Goal: Task Accomplishment & Management: Complete application form

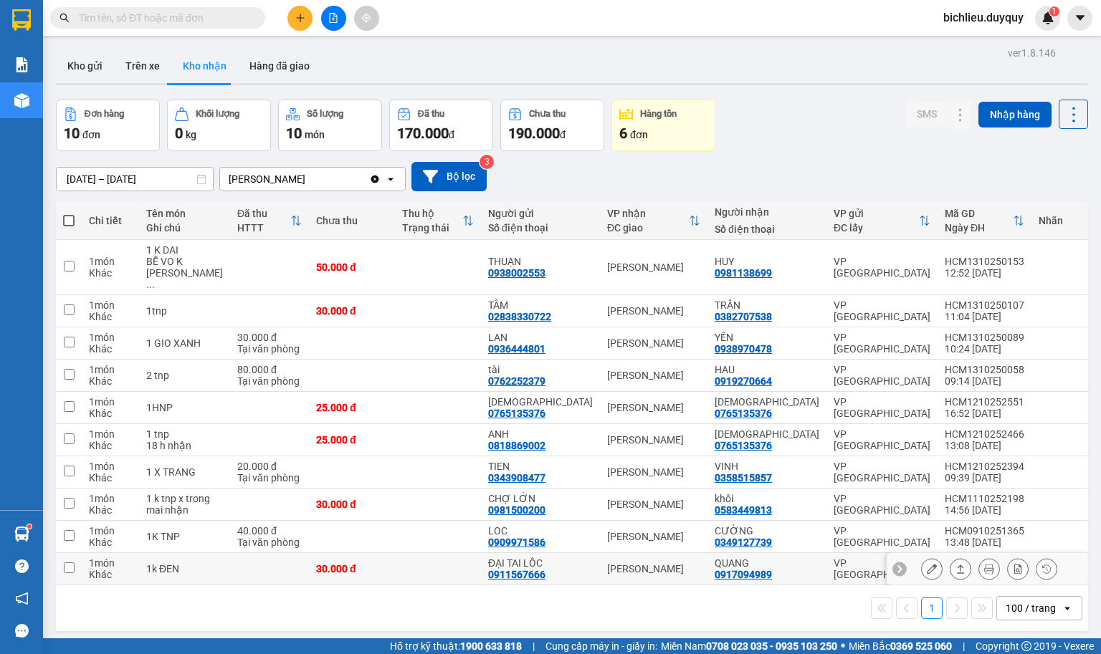
scroll to position [67, 0]
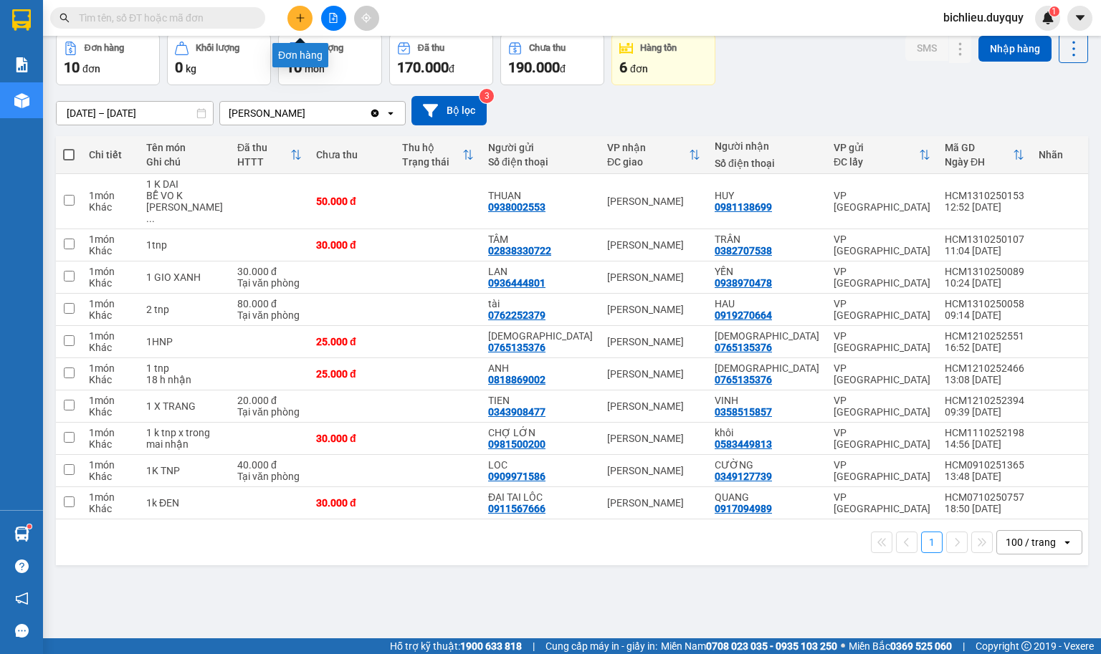
click at [304, 22] on icon "plus" at bounding box center [300, 18] width 10 height 10
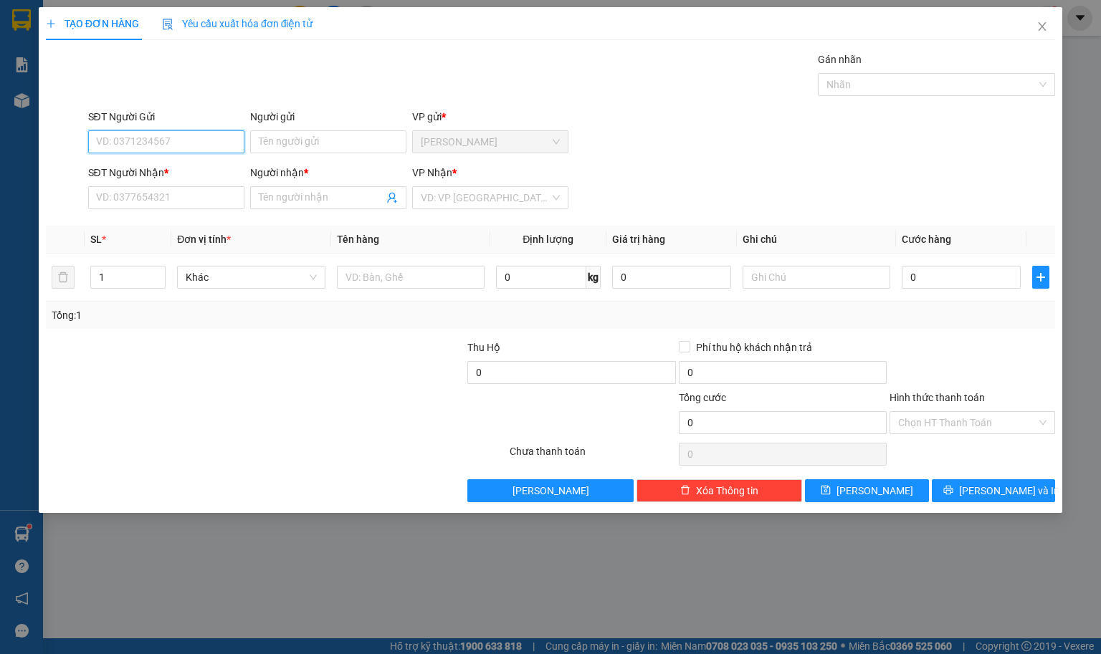
click at [117, 146] on input "SĐT Người Gửi" at bounding box center [166, 141] width 156 height 23
type input "0966009251"
click at [294, 147] on input "Người gửi" at bounding box center [328, 141] width 156 height 23
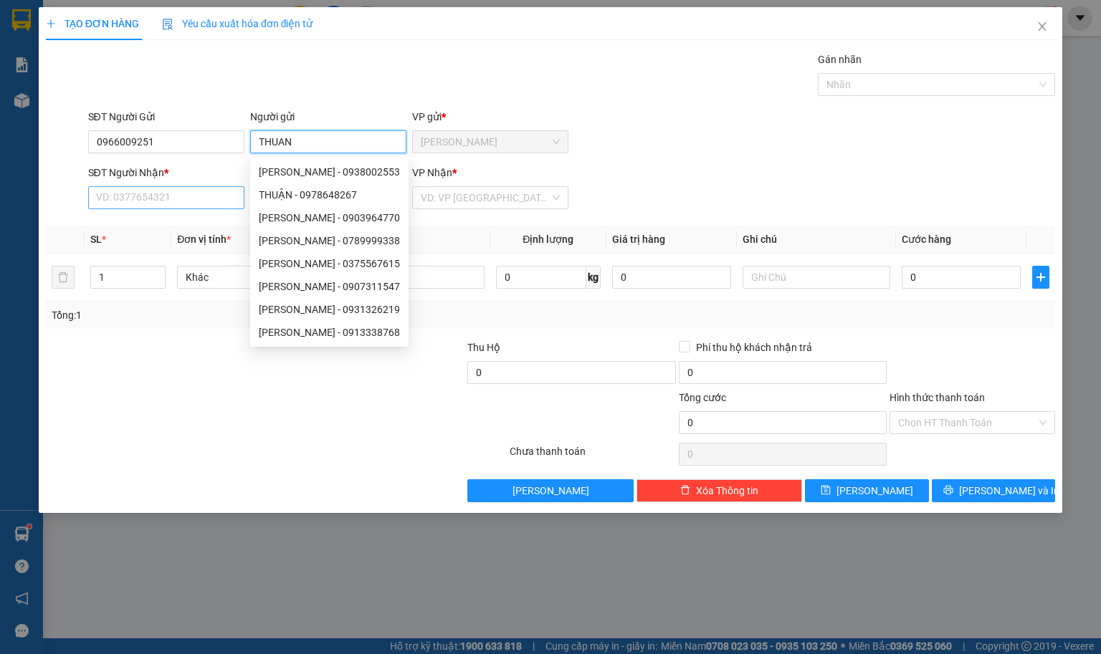
type input "THUAN"
click at [106, 196] on input "SĐT Người Nhận *" at bounding box center [166, 197] width 156 height 23
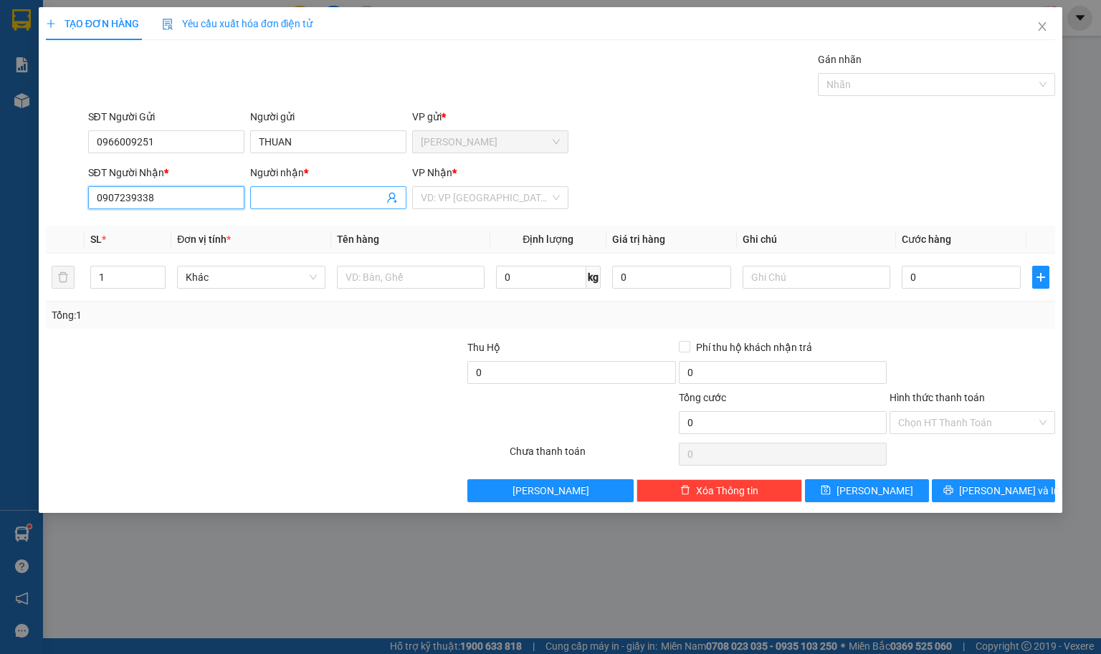
type input "0907239338"
click at [269, 198] on input "Người nhận *" at bounding box center [321, 198] width 125 height 16
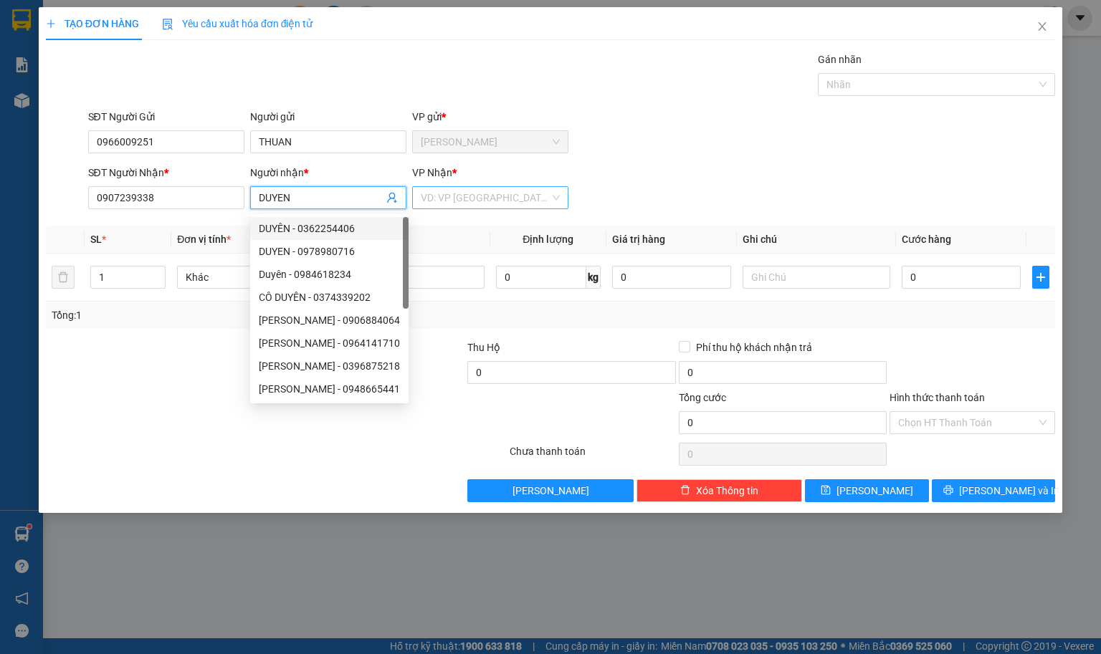
type input "DUYEN"
click at [449, 203] on input "search" at bounding box center [485, 197] width 129 height 21
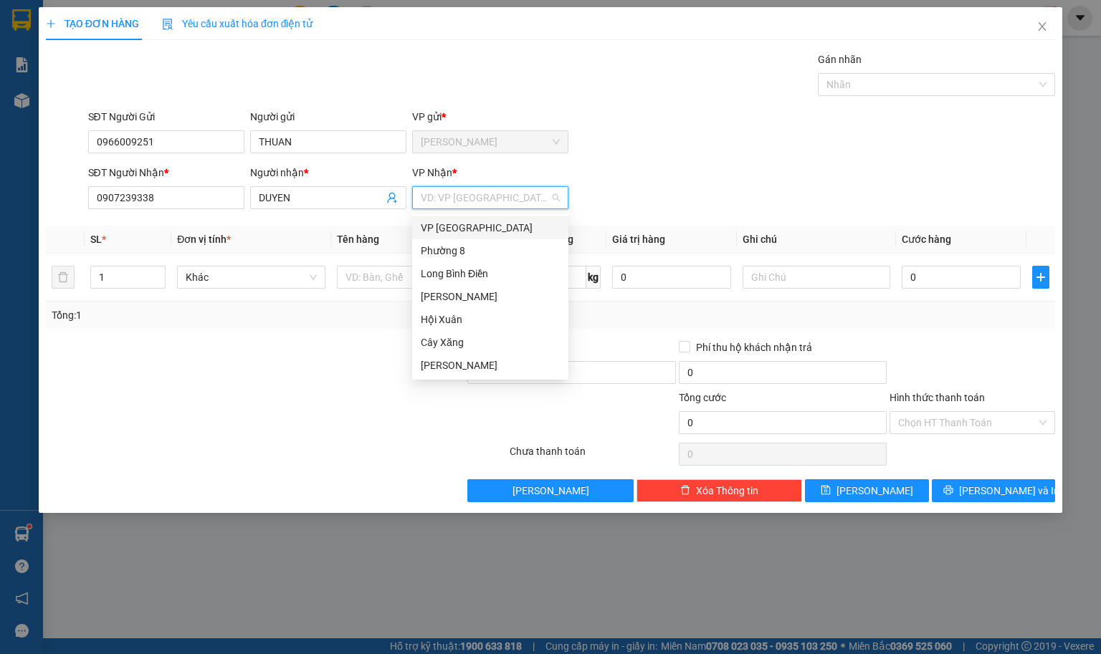
click at [456, 232] on div "VP [GEOGRAPHIC_DATA]" at bounding box center [490, 228] width 139 height 16
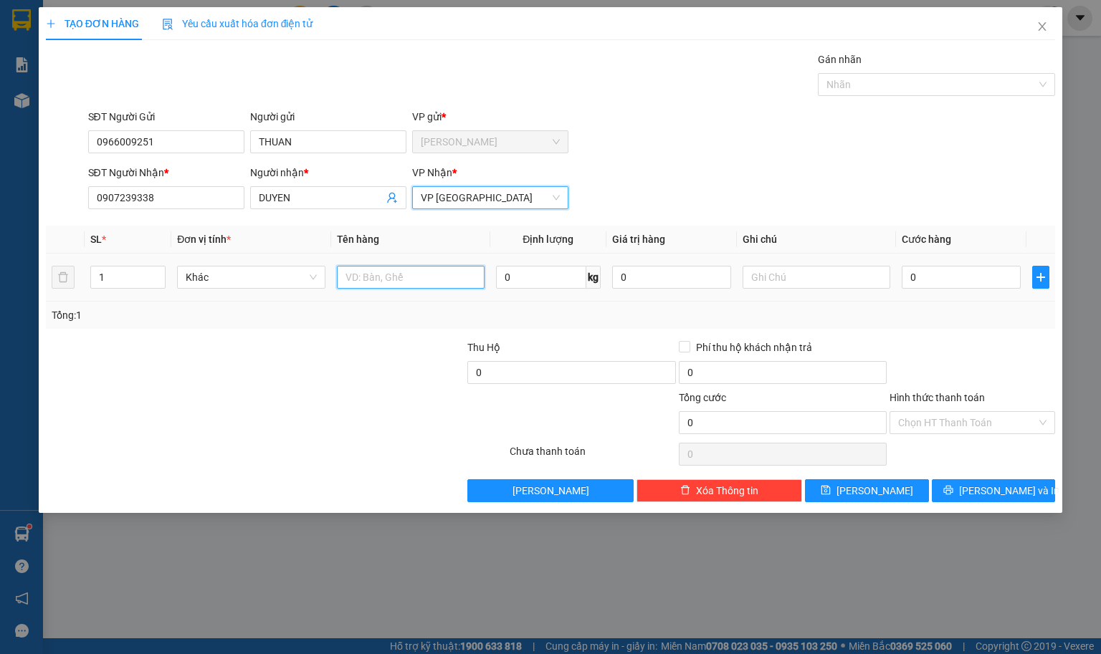
click at [380, 275] on input "text" at bounding box center [411, 277] width 148 height 23
type input "1TNP"
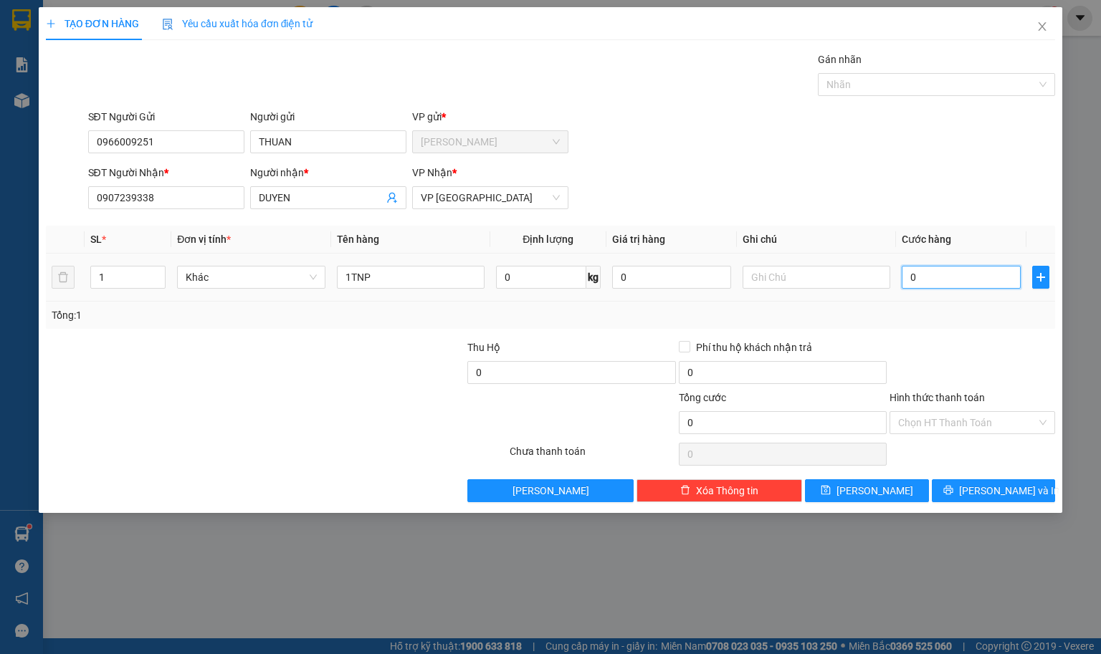
click at [965, 271] on input "0" at bounding box center [960, 277] width 119 height 23
type input "3"
type input "30"
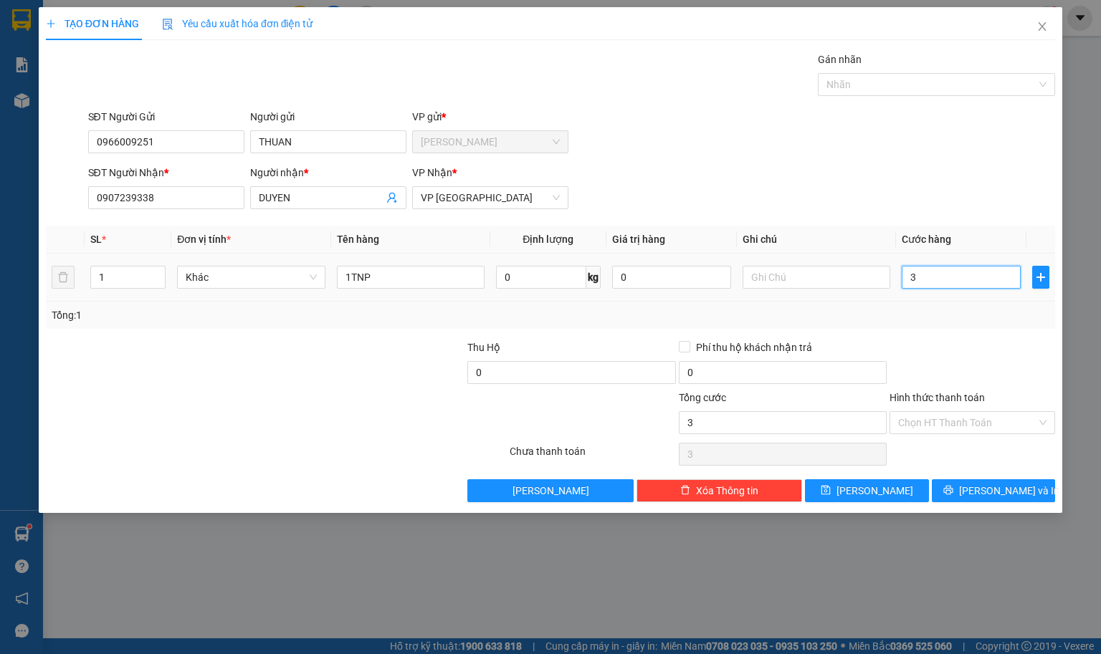
type input "30"
type input "300"
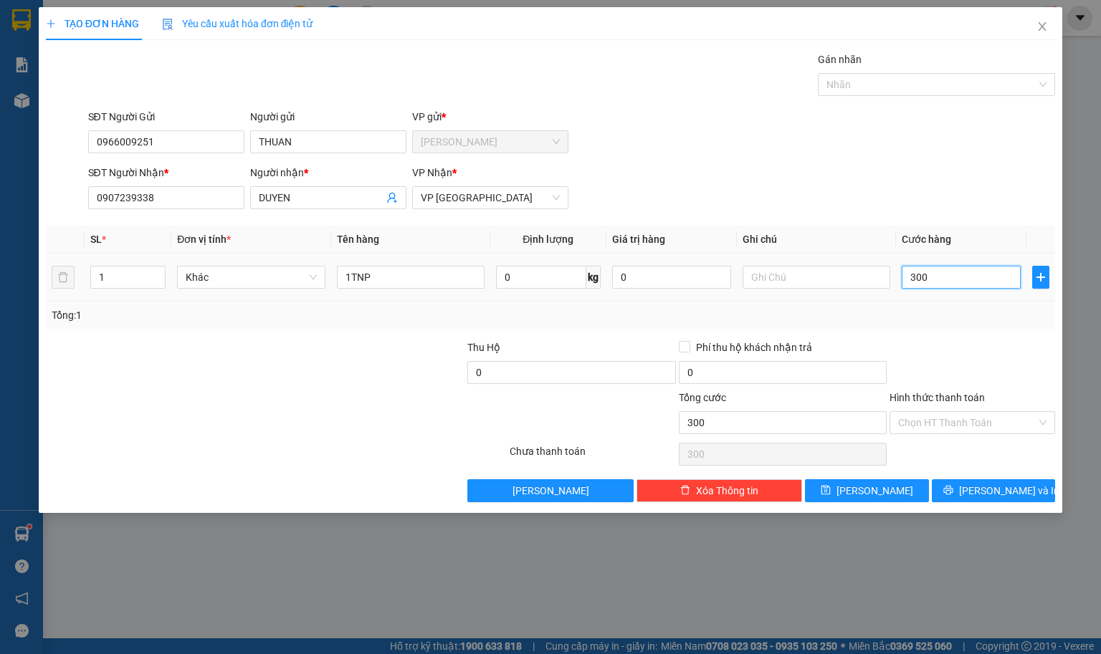
type input "3.000"
type input "30.000"
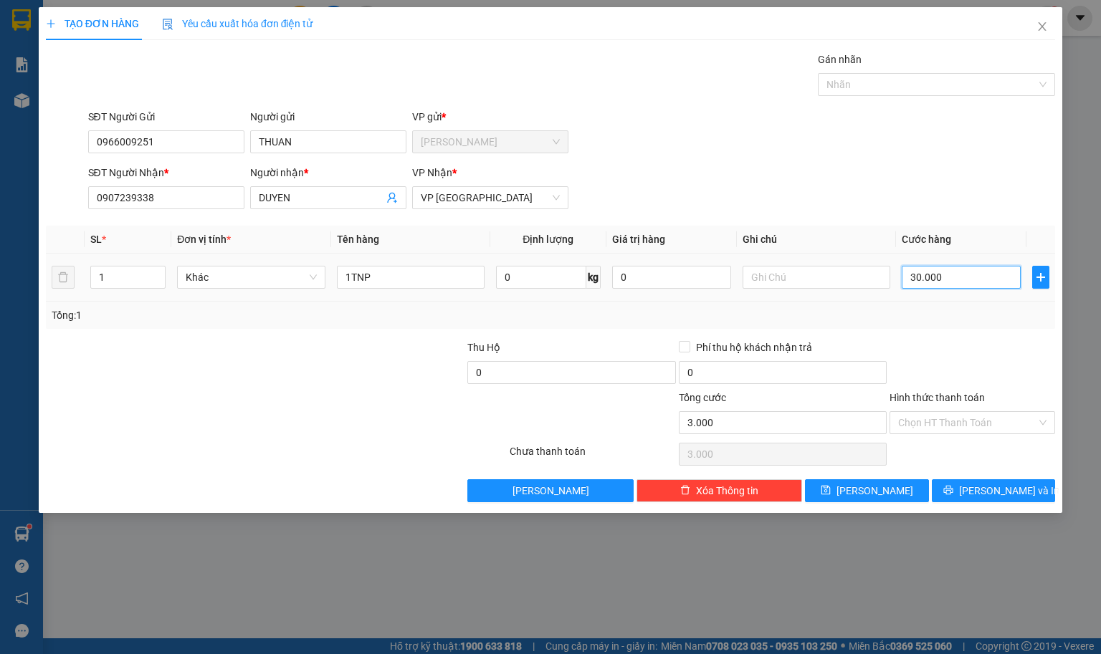
type input "30.000"
click at [919, 419] on input "Hình thức thanh toán" at bounding box center [967, 422] width 138 height 21
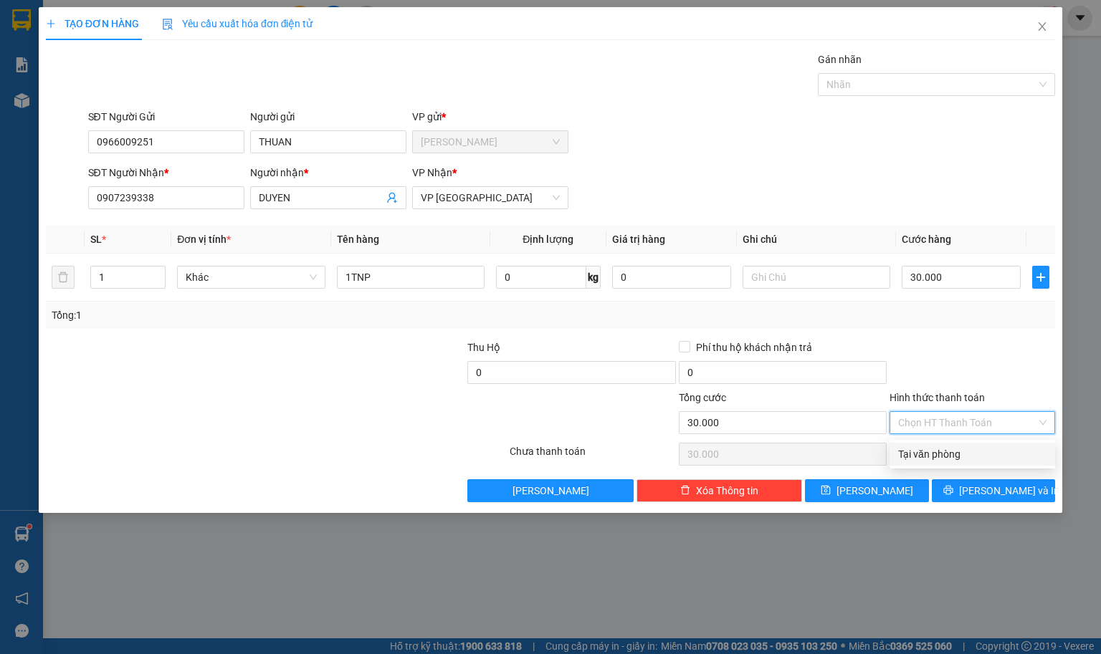
click at [898, 456] on div "Tại văn phòng" at bounding box center [972, 454] width 148 height 16
type input "0"
click at [953, 494] on icon "printer" at bounding box center [948, 490] width 10 height 10
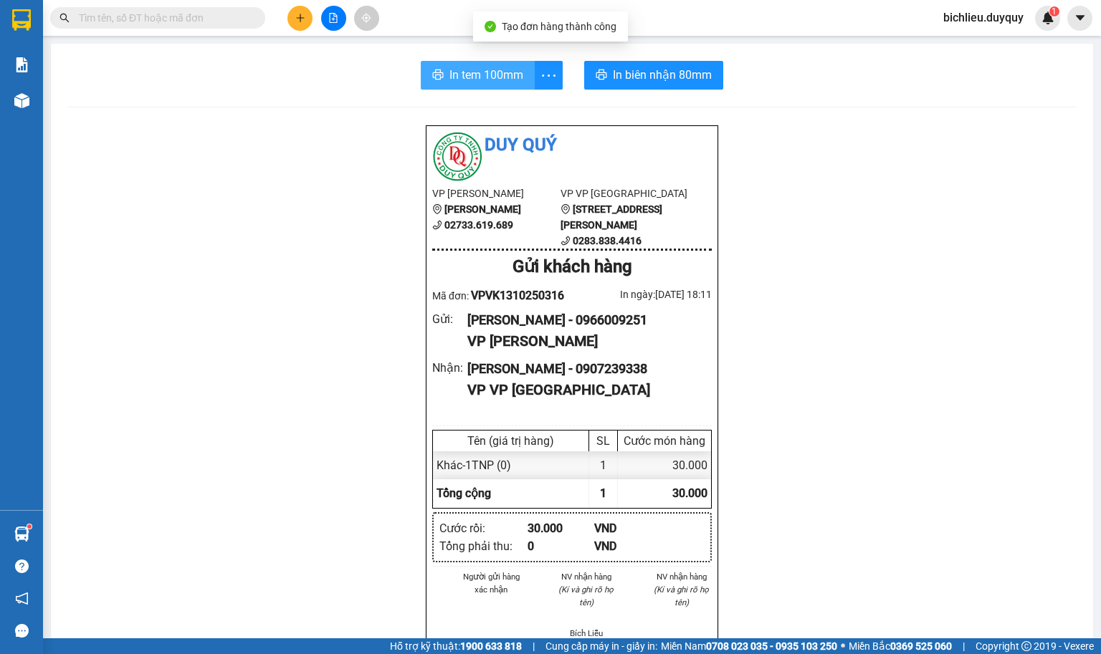
click at [459, 69] on span "In tem 100mm" at bounding box center [486, 75] width 74 height 18
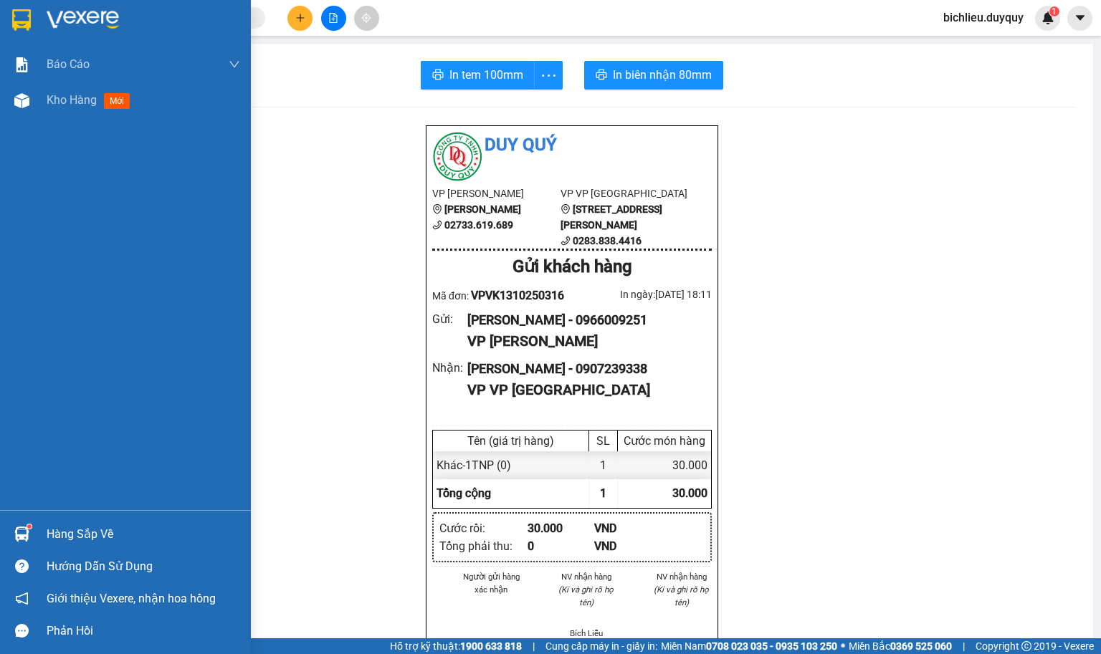
drag, startPoint x: 18, startPoint y: 20, endPoint x: 206, endPoint y: 179, distance: 246.6
click at [18, 20] on img at bounding box center [21, 19] width 19 height 21
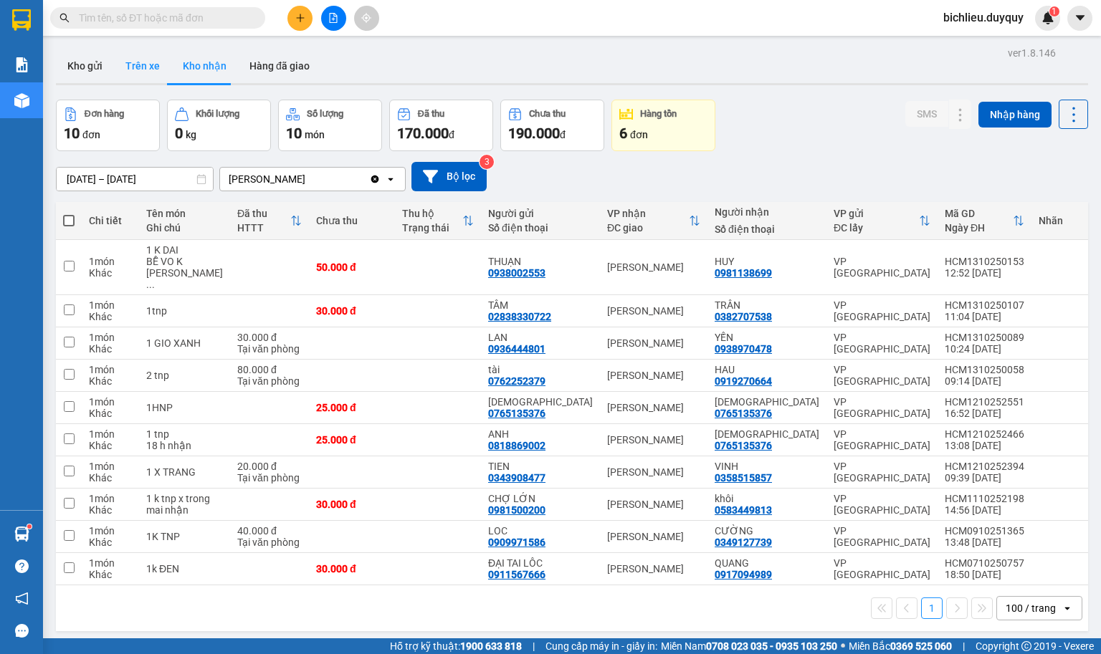
click at [138, 78] on button "Trên xe" at bounding box center [142, 66] width 57 height 34
type input "[DATE] – [DATE]"
